Goal: Task Accomplishment & Management: Use online tool/utility

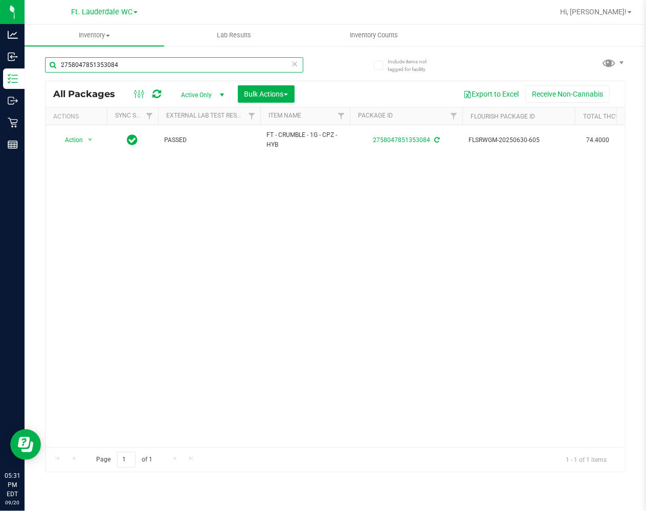
click at [193, 64] on input "2758047851353084" at bounding box center [174, 64] width 258 height 15
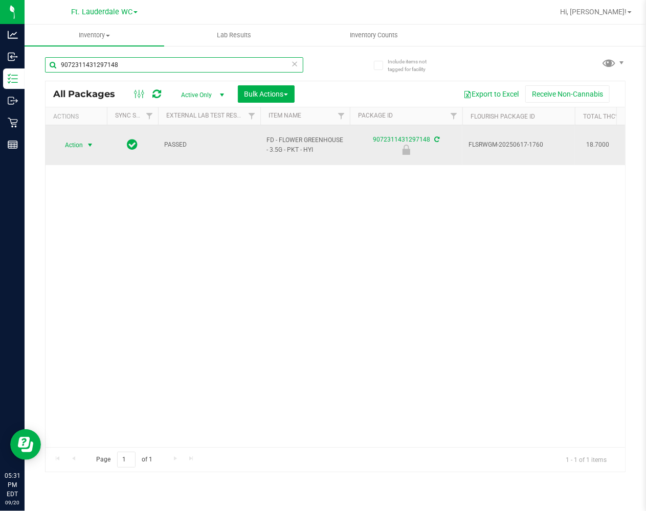
type input "9072311431297148"
click at [87, 141] on span "select" at bounding box center [90, 145] width 8 height 8
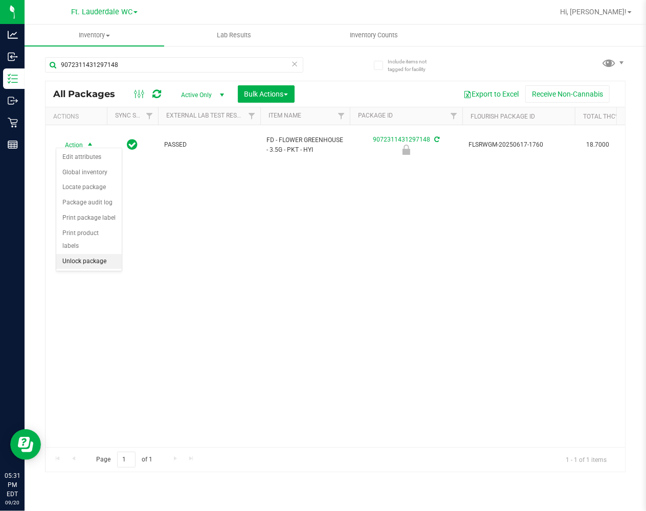
click at [88, 263] on li "Unlock package" at bounding box center [88, 261] width 65 height 15
